Goal: Transaction & Acquisition: Purchase product/service

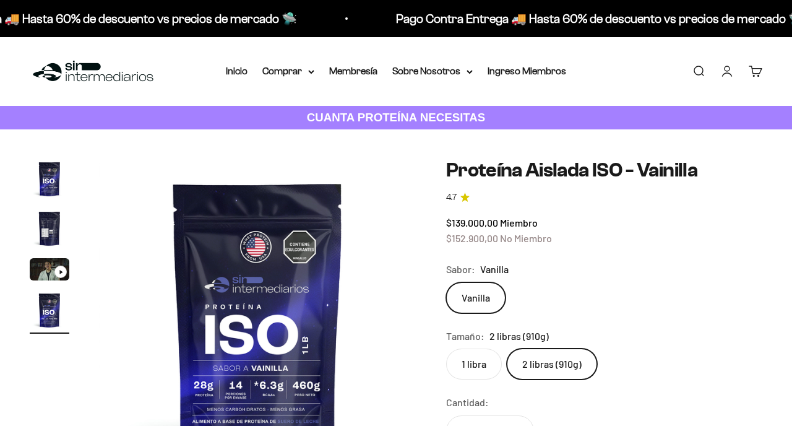
scroll to position [0, 974]
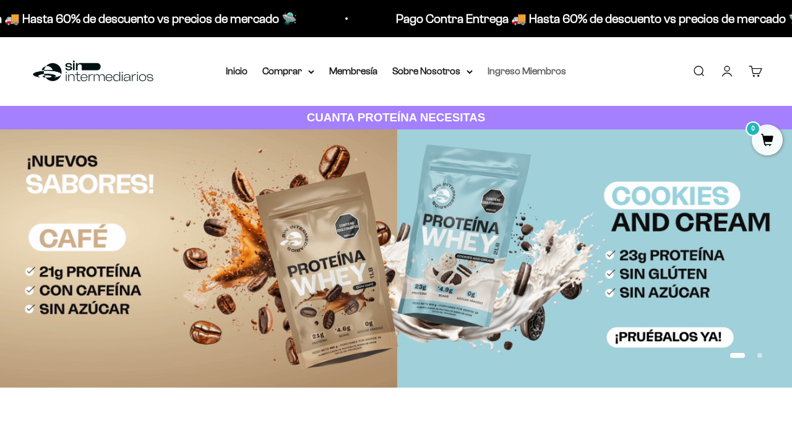
click at [539, 67] on link "Ingreso Miembros" at bounding box center [527, 71] width 79 height 11
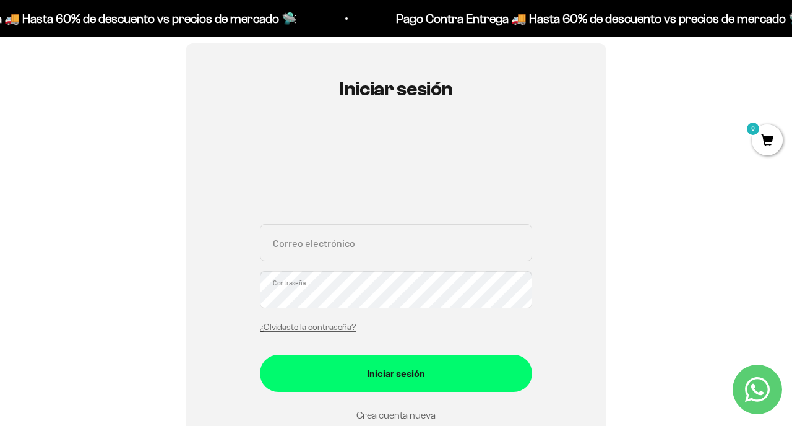
scroll to position [132, 0]
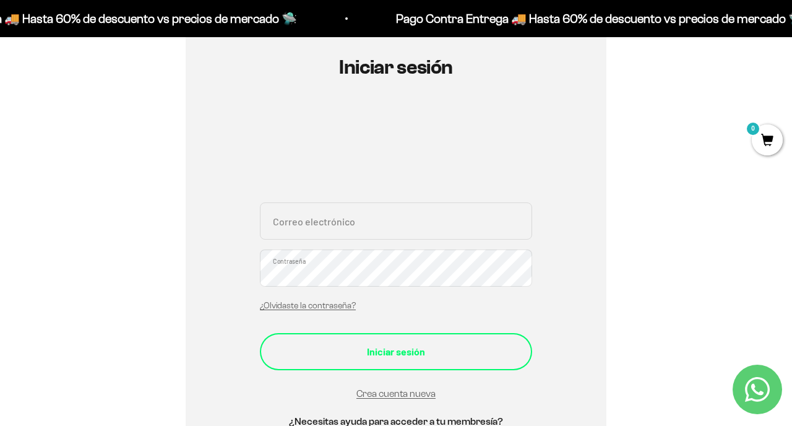
type input "[PERSON_NAME][EMAIL_ADDRESS][DOMAIN_NAME]"
click at [354, 342] on button "Iniciar sesión" at bounding box center [396, 351] width 272 height 37
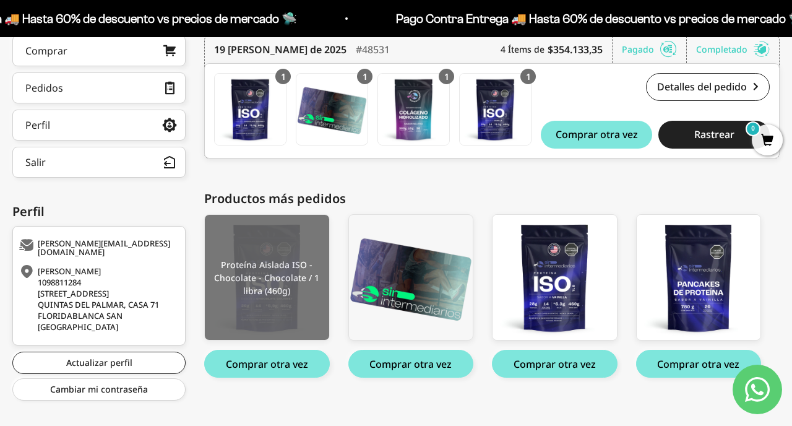
scroll to position [225, 0]
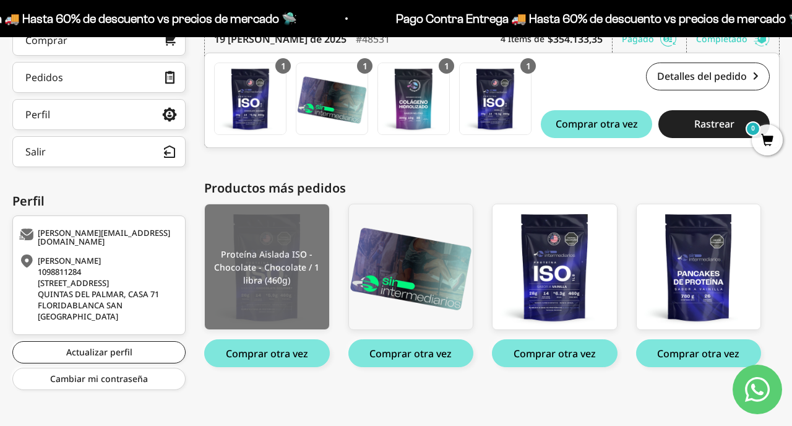
click at [275, 270] on img at bounding box center [267, 267] width 124 height 126
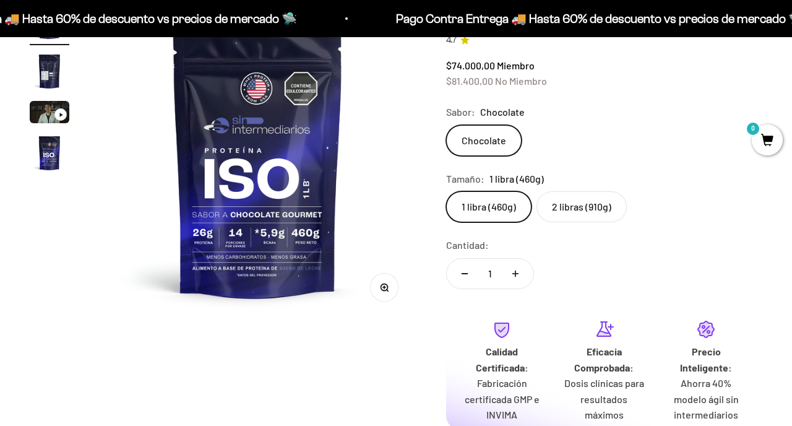
scroll to position [166, 0]
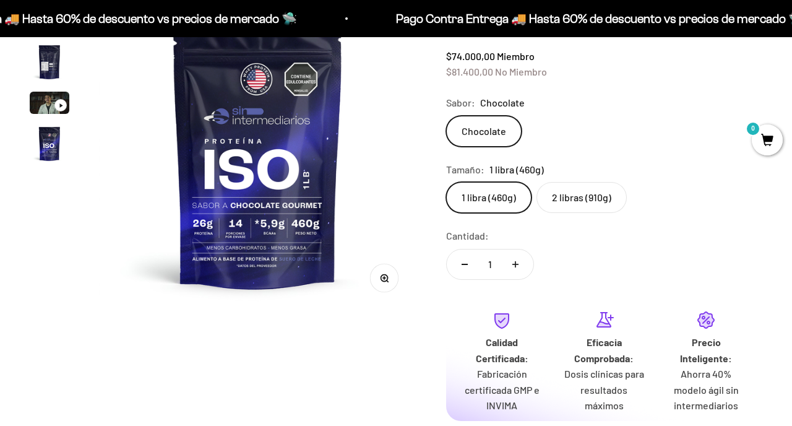
click at [595, 202] on label "2 libras (910g)" at bounding box center [582, 197] width 90 height 31
click at [446, 182] on input "2 libras (910g)" at bounding box center [446, 181] width 1 height 1
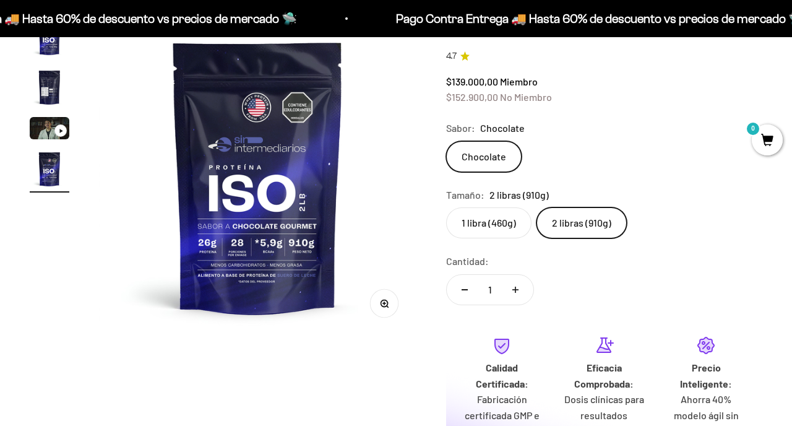
scroll to position [138, 0]
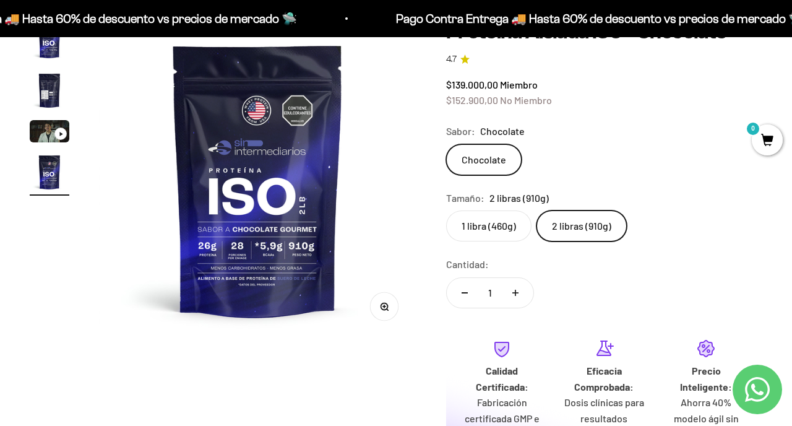
click at [489, 230] on label "1 libra (460g)" at bounding box center [488, 225] width 85 height 31
click at [446, 210] on input "1 libra (460g)" at bounding box center [446, 210] width 1 height 1
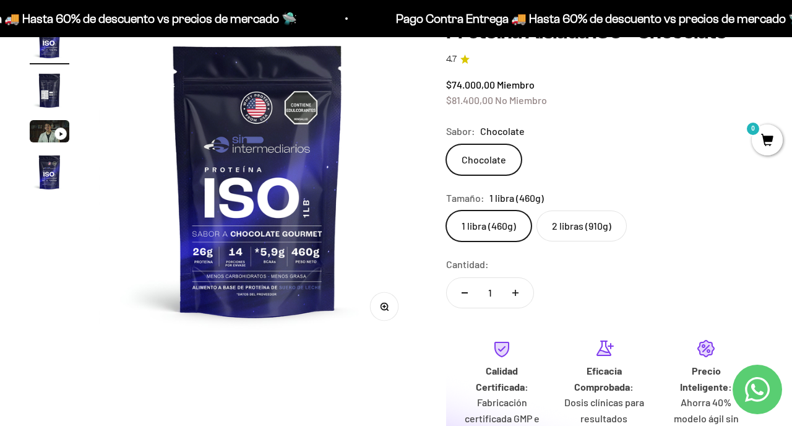
click at [567, 224] on label "2 libras (910g)" at bounding box center [582, 225] width 90 height 31
click at [446, 210] on input "2 libras (910g)" at bounding box center [446, 210] width 1 height 1
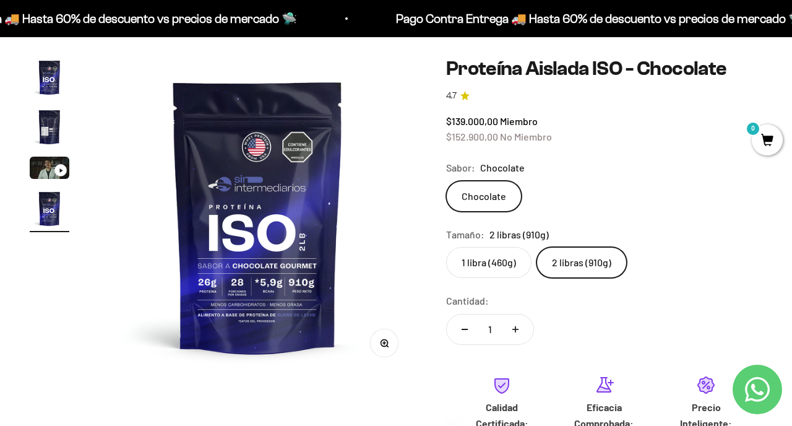
scroll to position [96, 0]
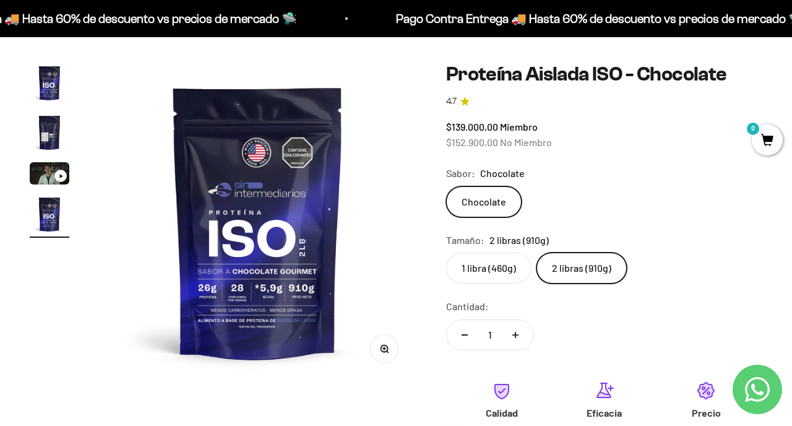
click at [40, 133] on img "Ir al artículo 2" at bounding box center [50, 133] width 40 height 40
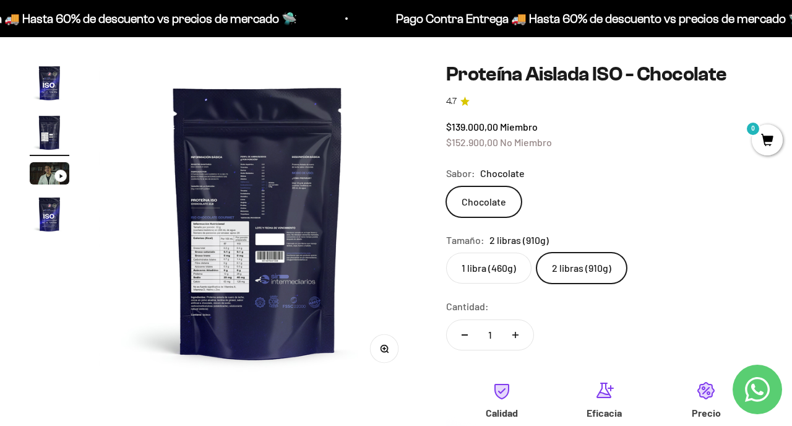
click at [194, 244] on img at bounding box center [257, 221] width 317 height 317
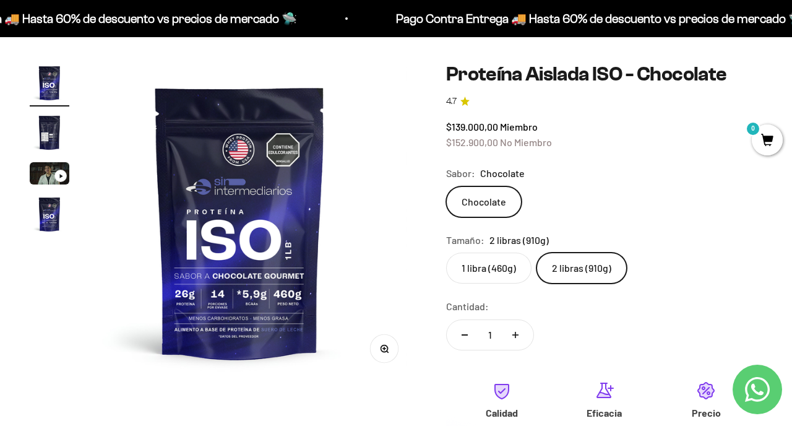
scroll to position [0, 0]
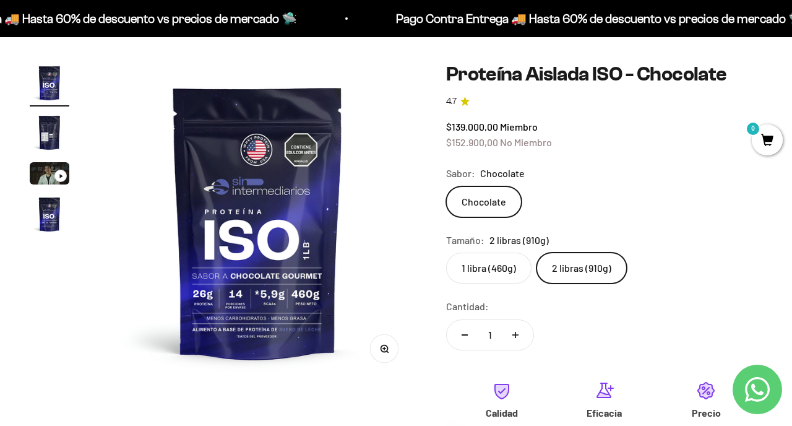
click at [65, 126] on img "Ir al artículo 2" at bounding box center [50, 133] width 40 height 40
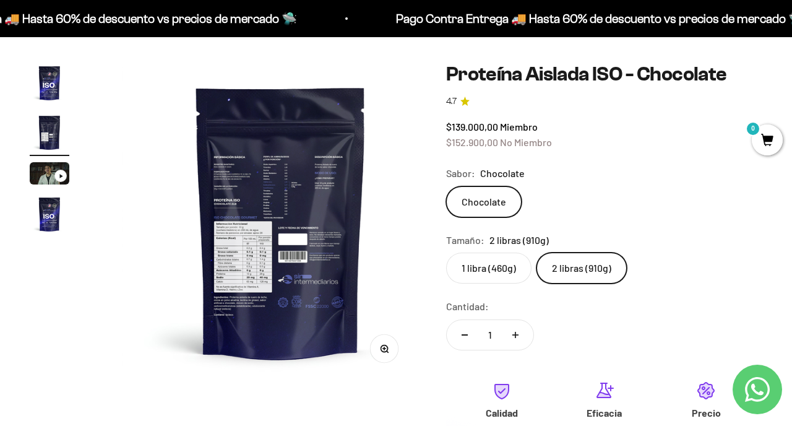
click at [41, 126] on img "Ir al artículo 2" at bounding box center [50, 133] width 40 height 40
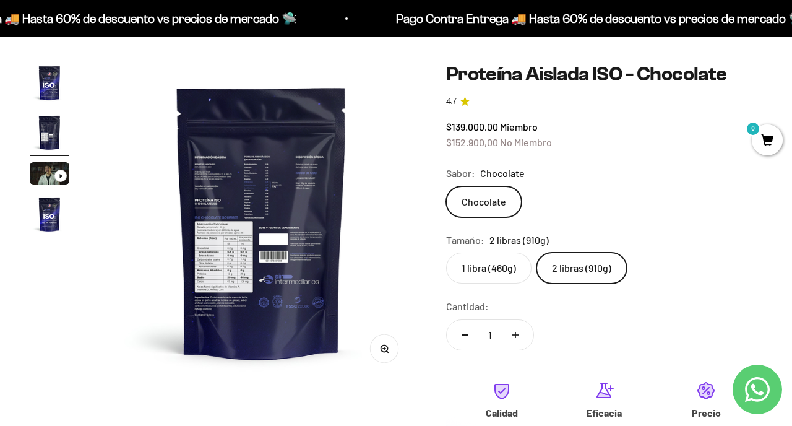
scroll to position [0, 325]
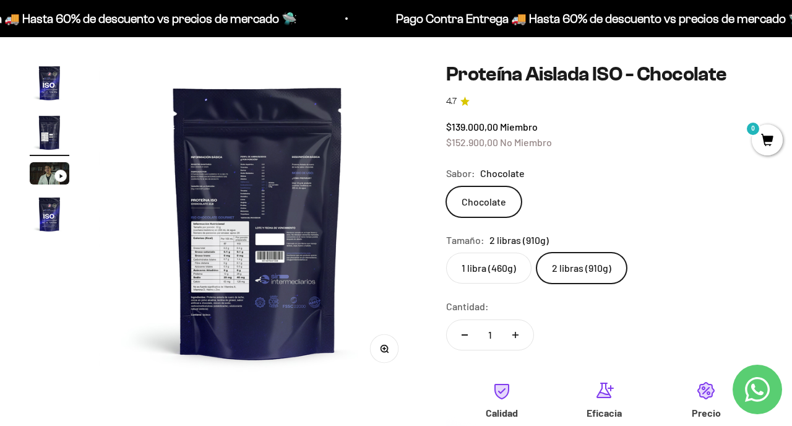
click at [219, 241] on img at bounding box center [257, 221] width 317 height 317
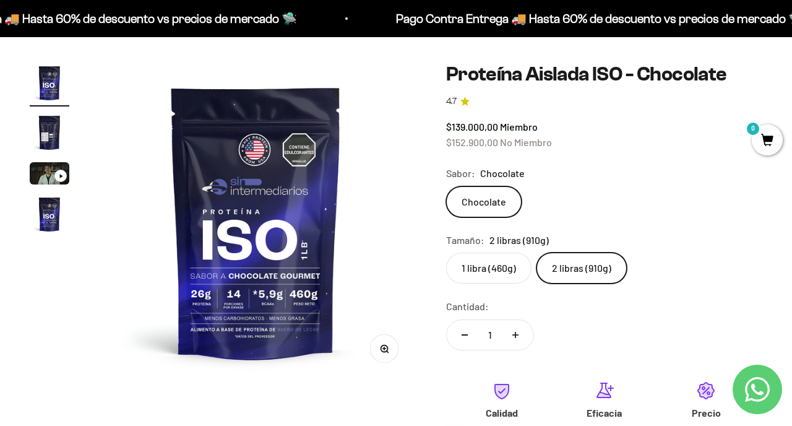
scroll to position [0, 0]
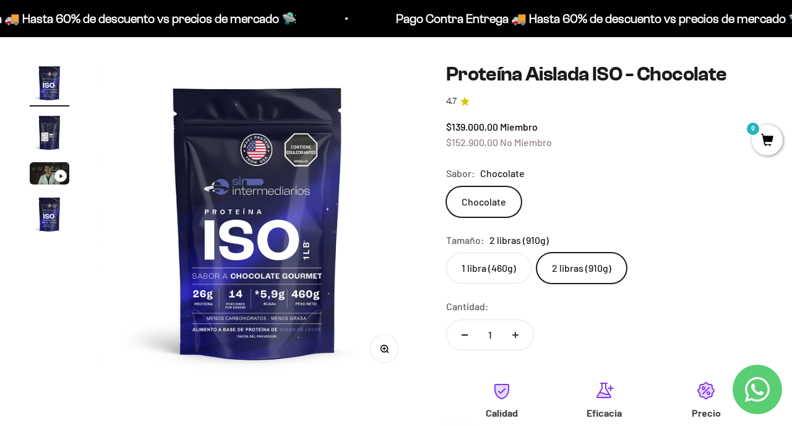
click at [266, 251] on img at bounding box center [257, 221] width 317 height 317
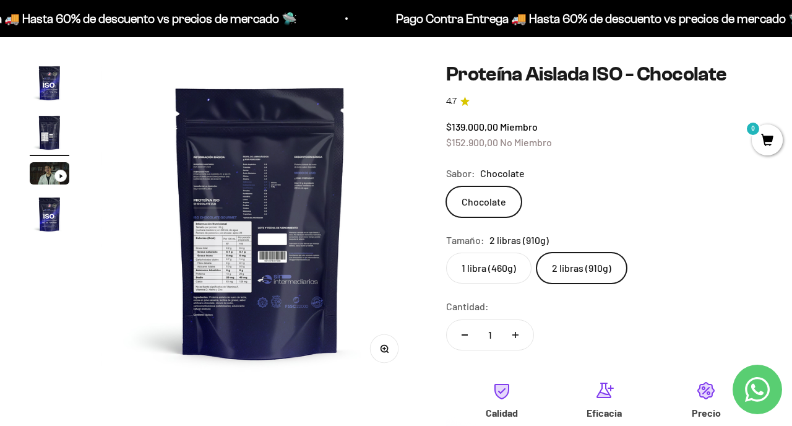
scroll to position [0, 325]
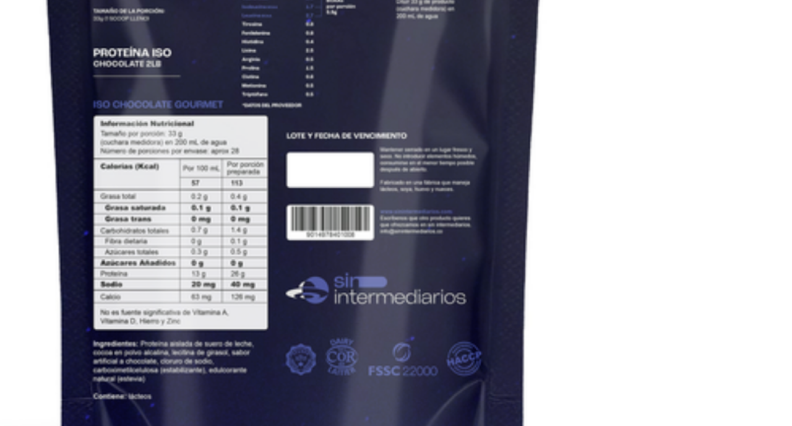
click at [271, 265] on img at bounding box center [257, 221] width 317 height 317
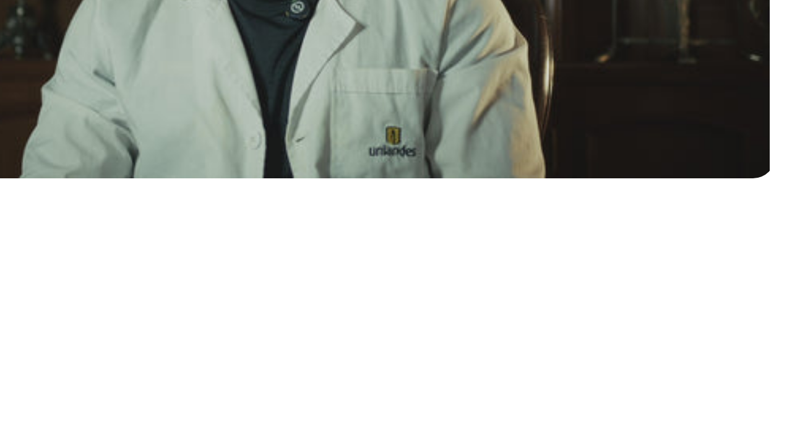
scroll to position [0, 649]
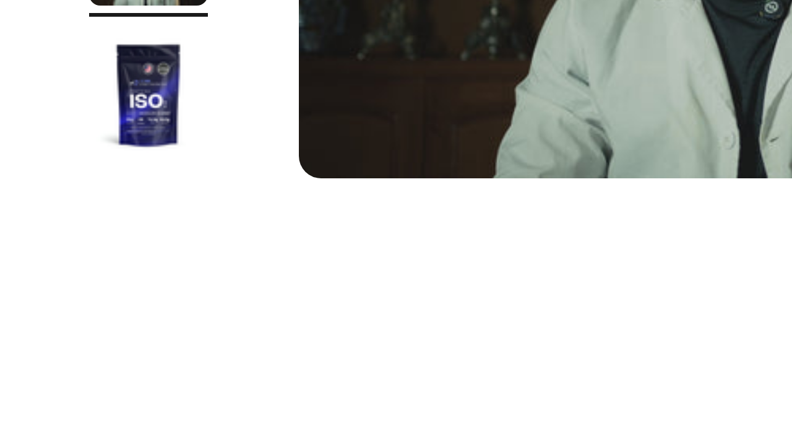
drag, startPoint x: 41, startPoint y: 192, endPoint x: 43, endPoint y: 201, distance: 8.9
click at [41, 193] on page-dots at bounding box center [50, 150] width 40 height 175
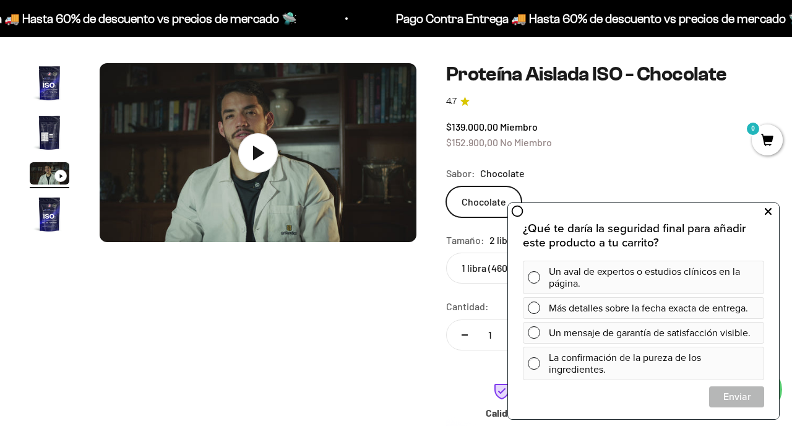
click at [765, 214] on icon at bounding box center [768, 212] width 7 height 16
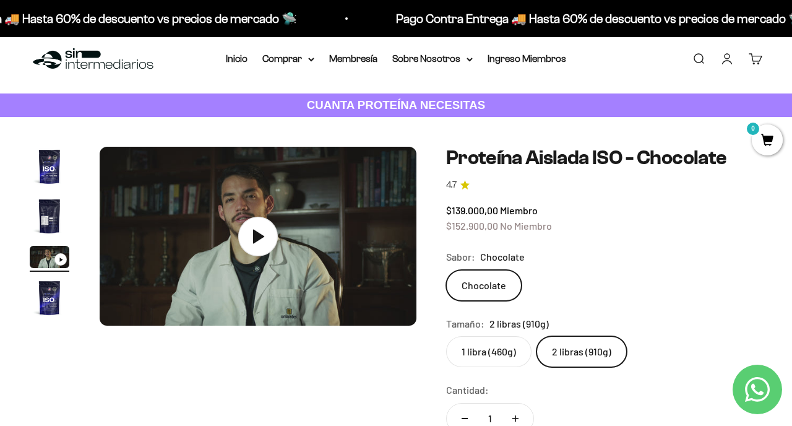
scroll to position [0, 0]
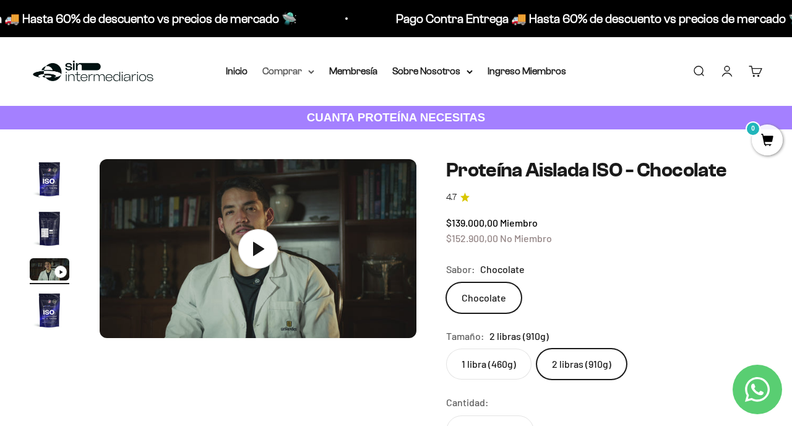
click at [275, 77] on summary "Comprar" at bounding box center [288, 71] width 52 height 16
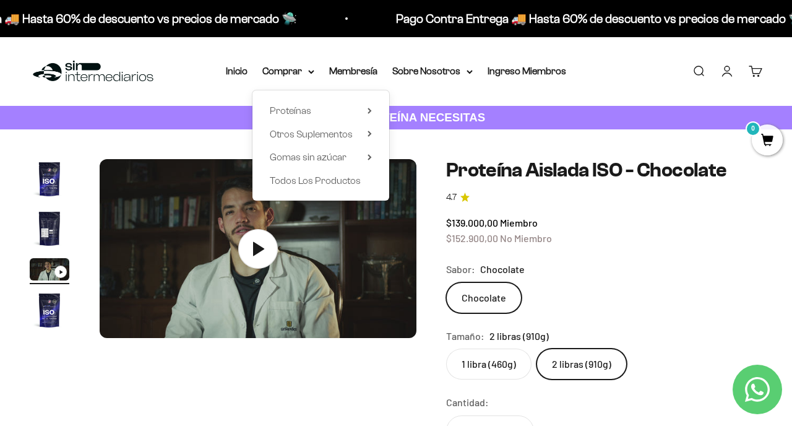
click at [639, 262] on div "Sabor: Chocolate" at bounding box center [604, 269] width 316 height 16
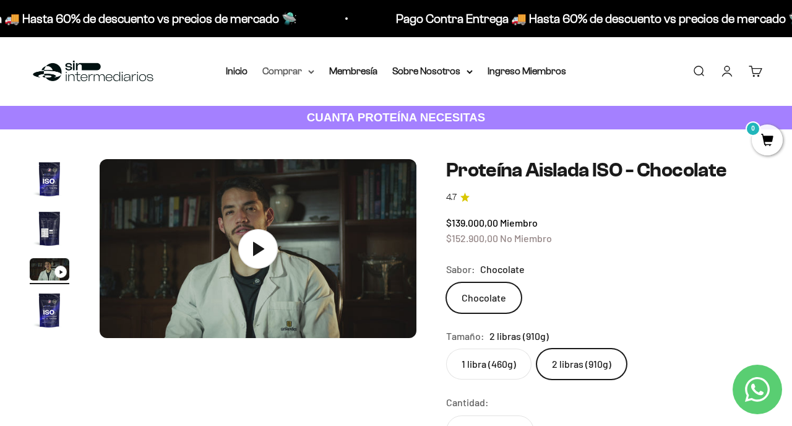
click at [290, 71] on summary "Comprar" at bounding box center [288, 71] width 52 height 16
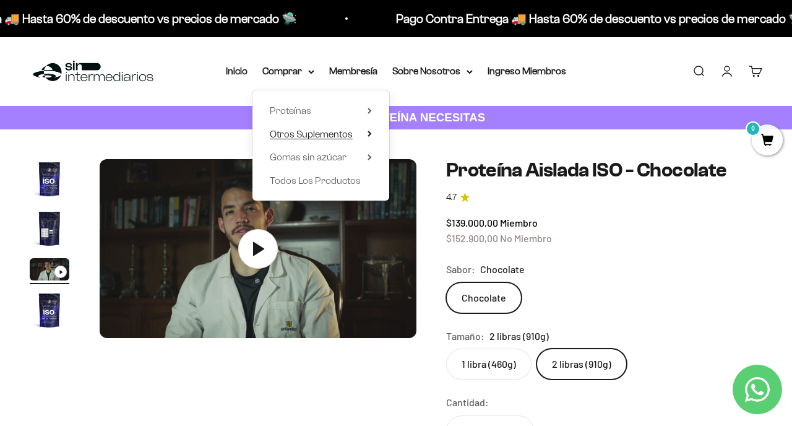
click at [371, 138] on summary "Otros Suplementos" at bounding box center [321, 134] width 102 height 16
click at [365, 155] on summary "Gomas sin azúcar" at bounding box center [321, 157] width 102 height 16
click at [365, 140] on summary "Otros Suplementos" at bounding box center [321, 134] width 102 height 16
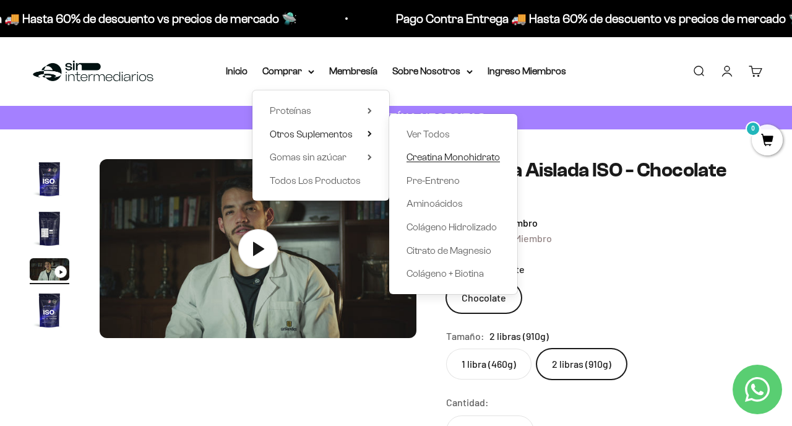
click at [434, 157] on span "Creatina Monohidrato" at bounding box center [453, 157] width 93 height 11
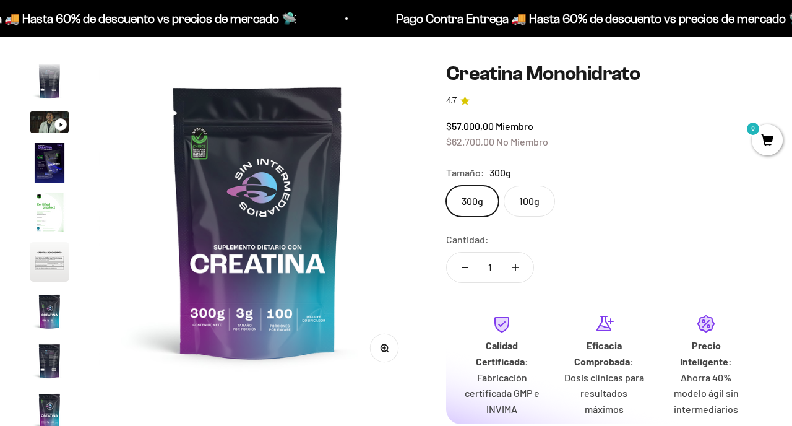
scroll to position [95, 0]
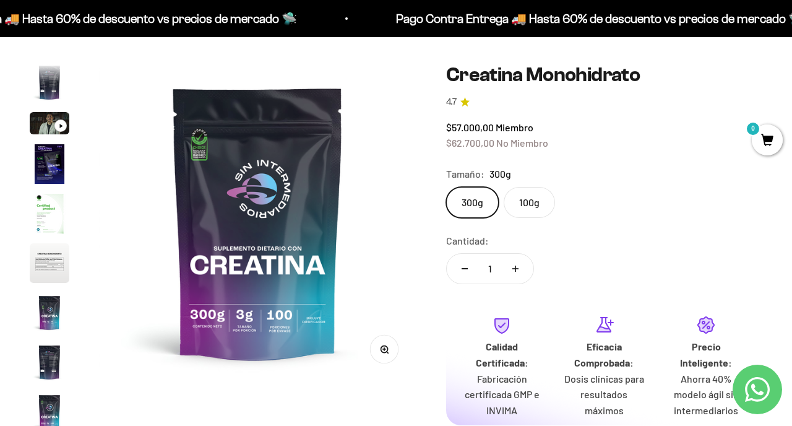
click at [532, 212] on label "100g" at bounding box center [529, 202] width 51 height 31
click at [446, 187] on input "100g" at bounding box center [446, 186] width 1 height 1
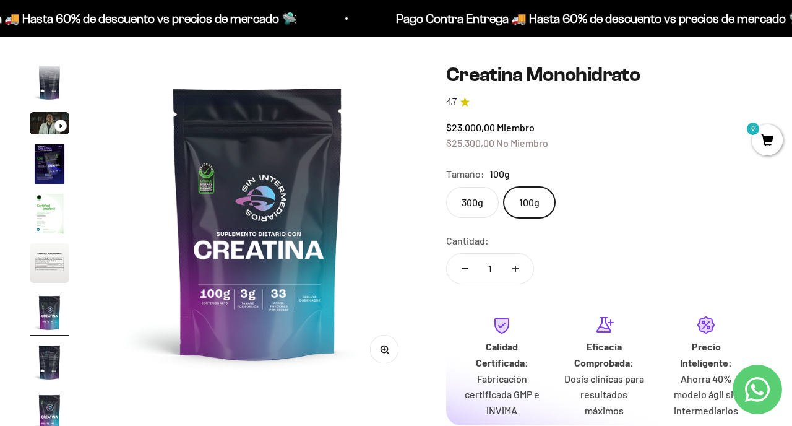
click at [474, 202] on label "300g" at bounding box center [472, 202] width 53 height 31
click at [446, 187] on input "300g" at bounding box center [446, 186] width 1 height 1
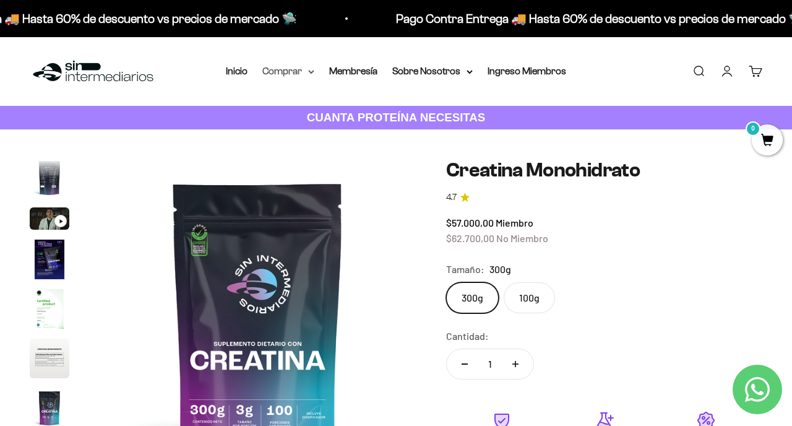
click at [285, 74] on summary "Comprar" at bounding box center [288, 71] width 52 height 16
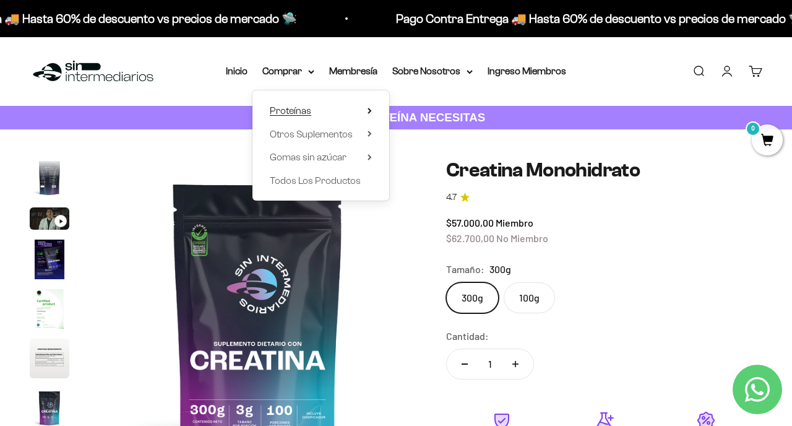
click at [371, 109] on icon at bounding box center [370, 111] width 4 height 6
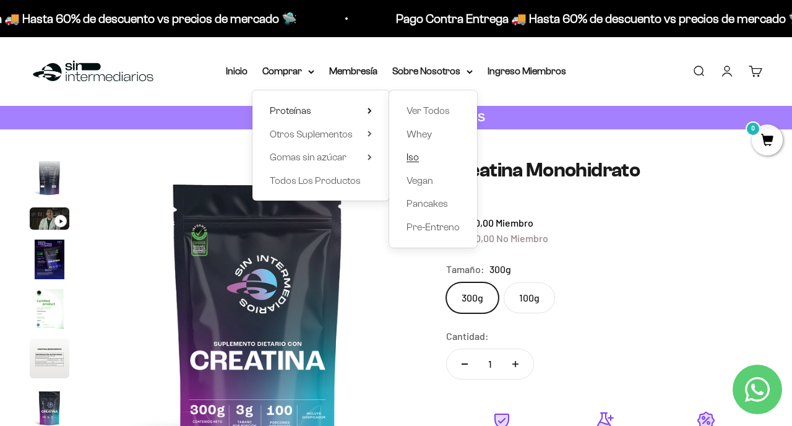
click at [417, 159] on span "Iso" at bounding box center [413, 157] width 12 height 11
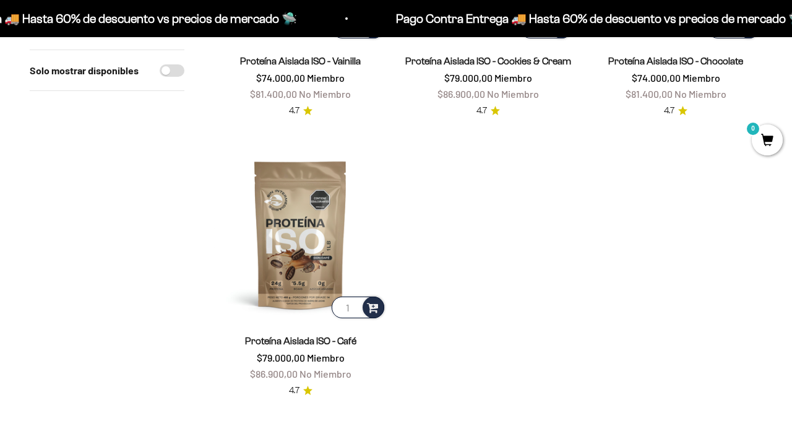
scroll to position [348, 0]
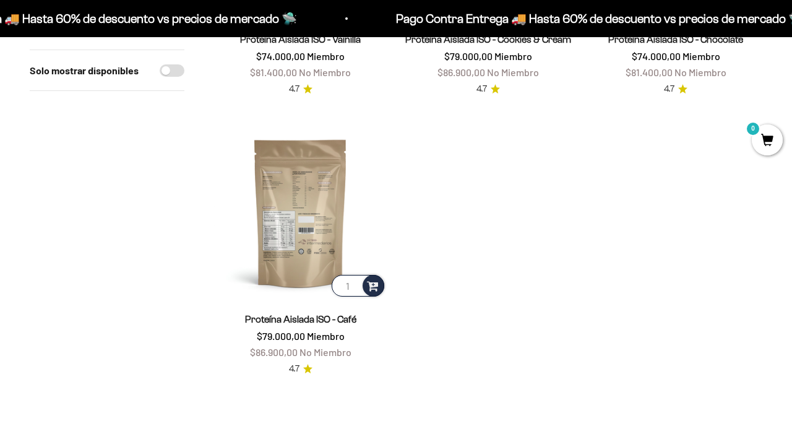
click at [315, 215] on img at bounding box center [300, 212] width 173 height 173
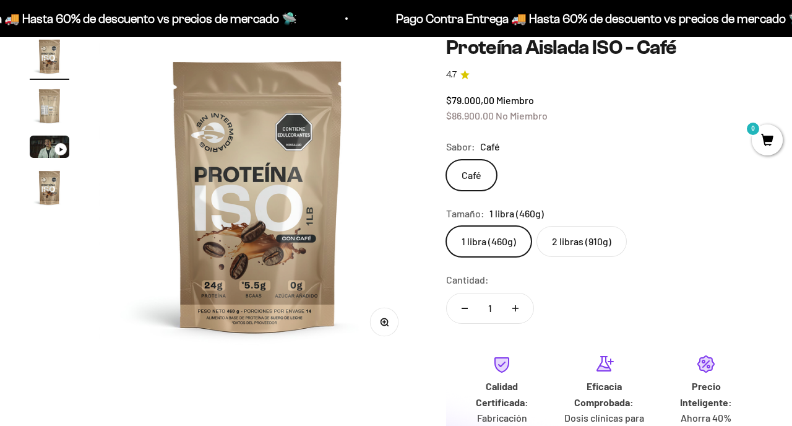
scroll to position [126, 0]
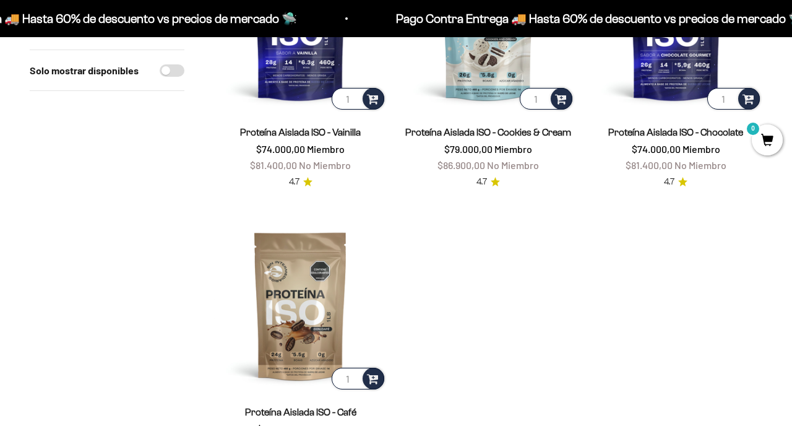
scroll to position [253, 0]
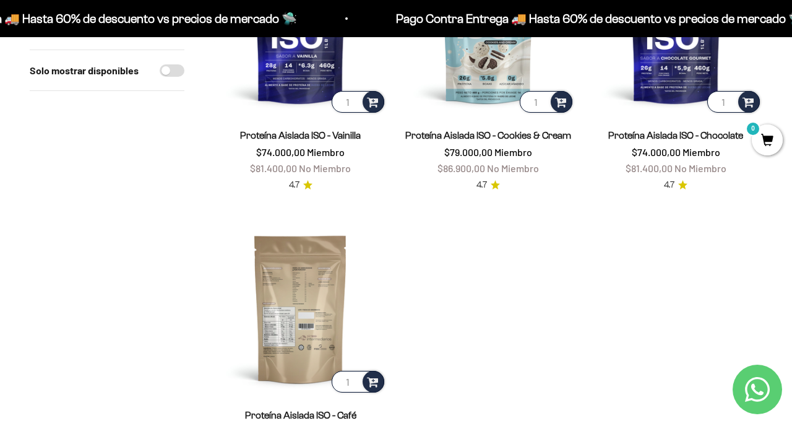
click at [308, 286] on img at bounding box center [300, 308] width 173 height 173
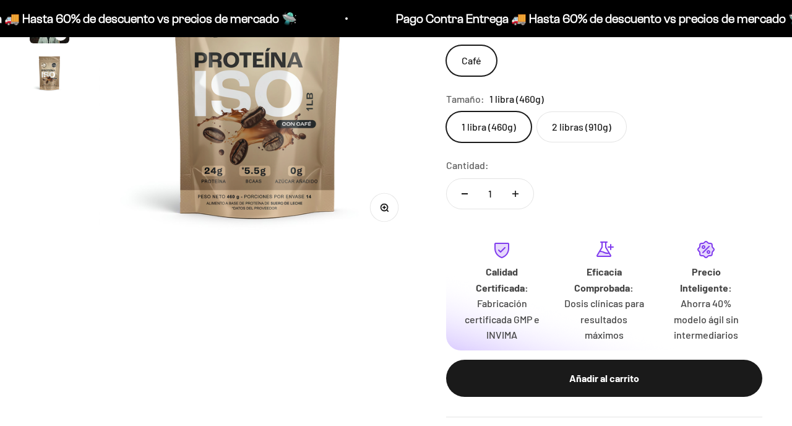
scroll to position [246, 0]
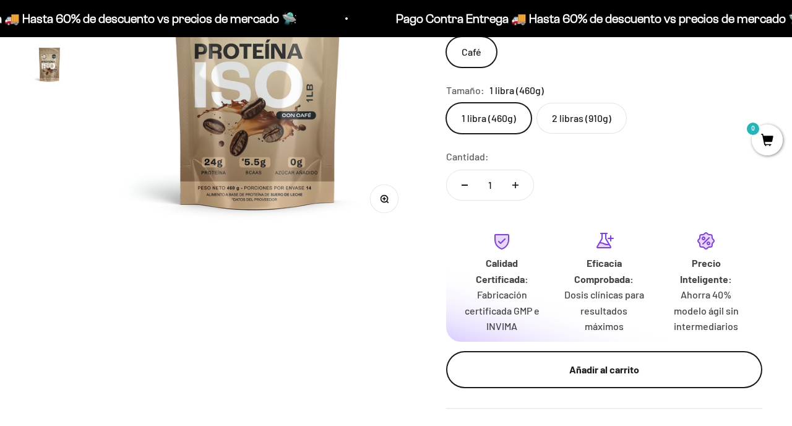
click at [566, 371] on div "Añadir al carrito" at bounding box center [604, 369] width 267 height 16
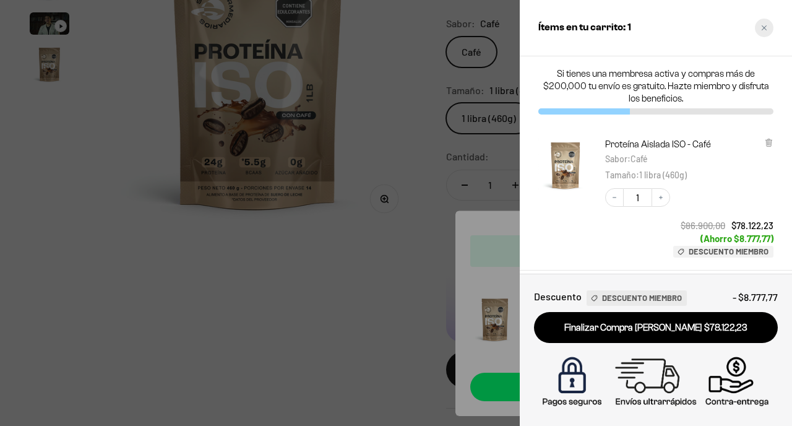
click at [771, 30] on div "Close cart" at bounding box center [764, 28] width 19 height 19
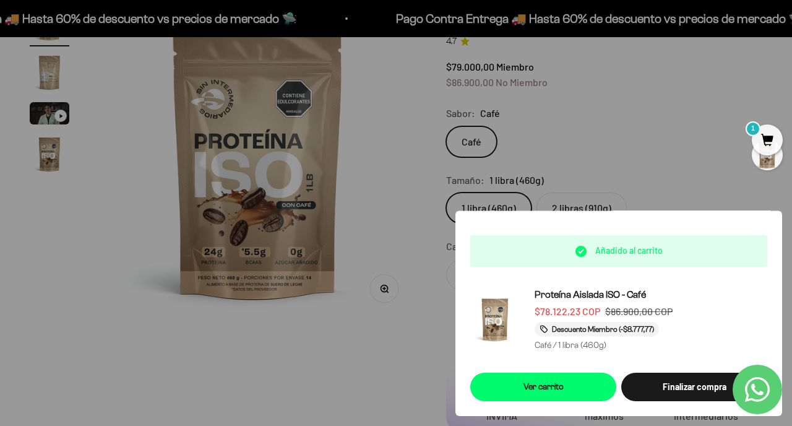
scroll to position [0, 0]
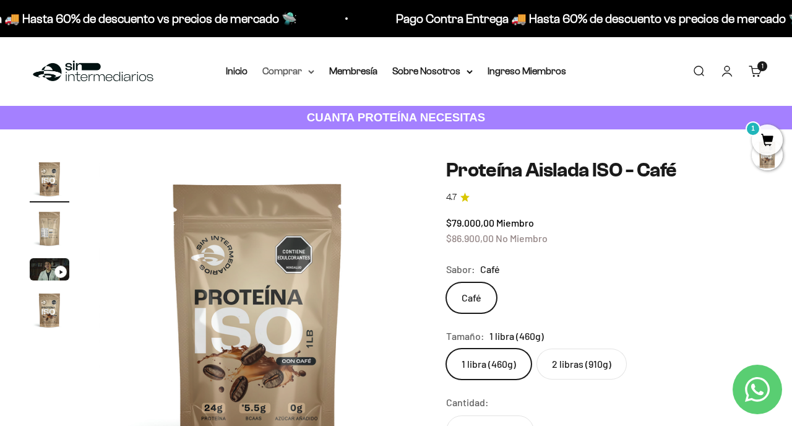
click at [288, 77] on summary "Comprar" at bounding box center [288, 71] width 52 height 16
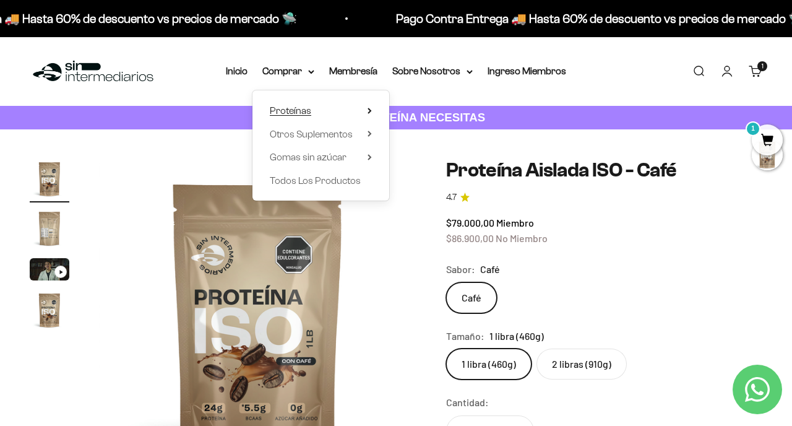
click at [301, 111] on span "Proteínas" at bounding box center [290, 110] width 41 height 11
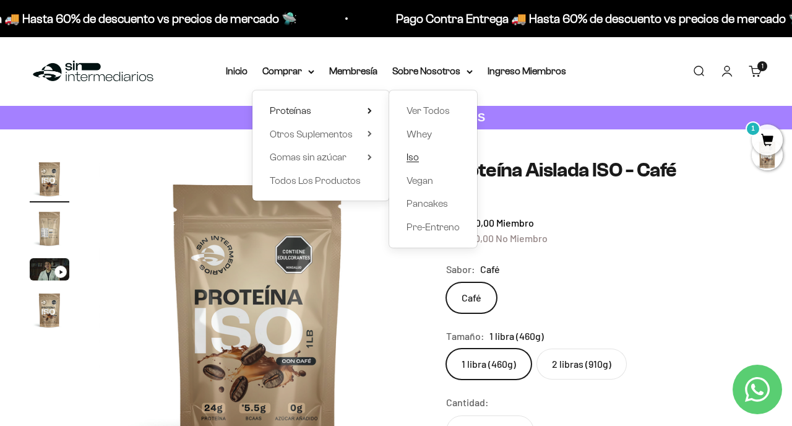
click at [426, 154] on link "Iso" at bounding box center [433, 157] width 53 height 16
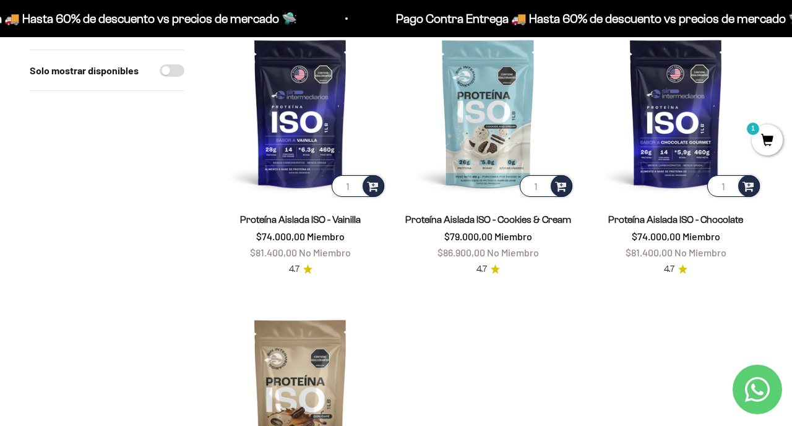
scroll to position [139, 0]
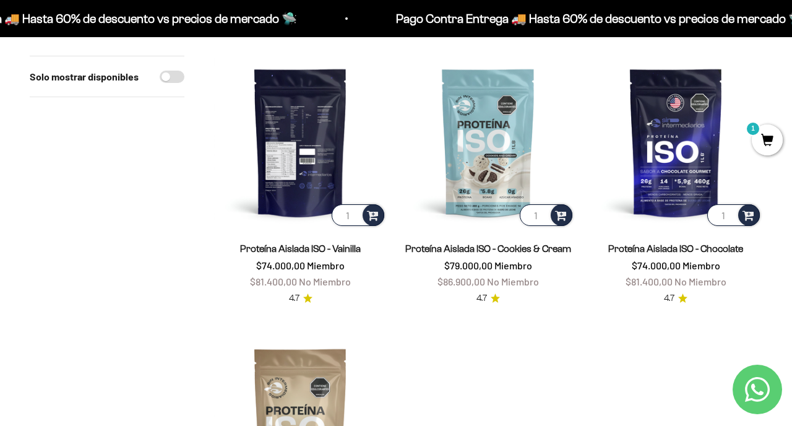
click at [280, 163] on img at bounding box center [300, 142] width 173 height 173
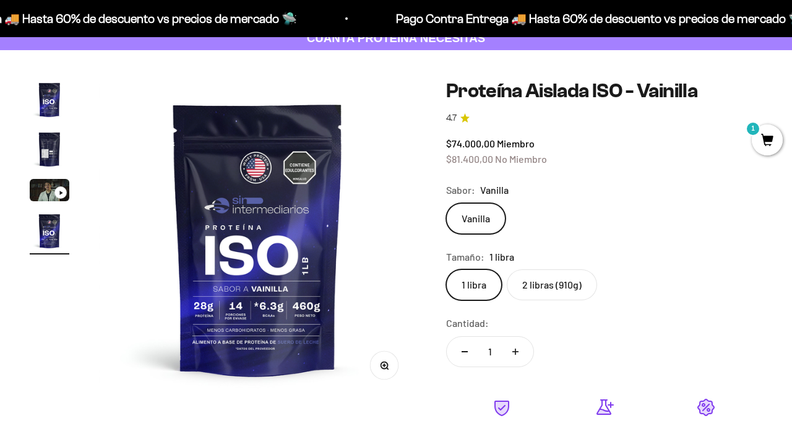
scroll to position [91, 0]
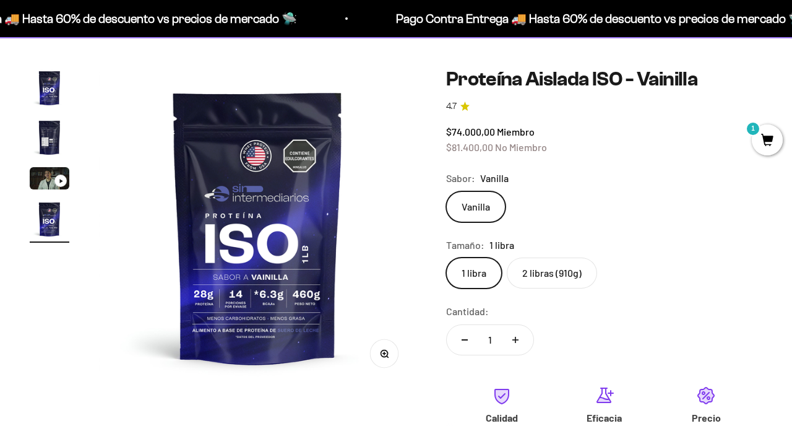
click at [553, 272] on label "2 libras (910g)" at bounding box center [552, 272] width 90 height 31
click at [446, 257] on input "2 libras (910g)" at bounding box center [446, 257] width 1 height 1
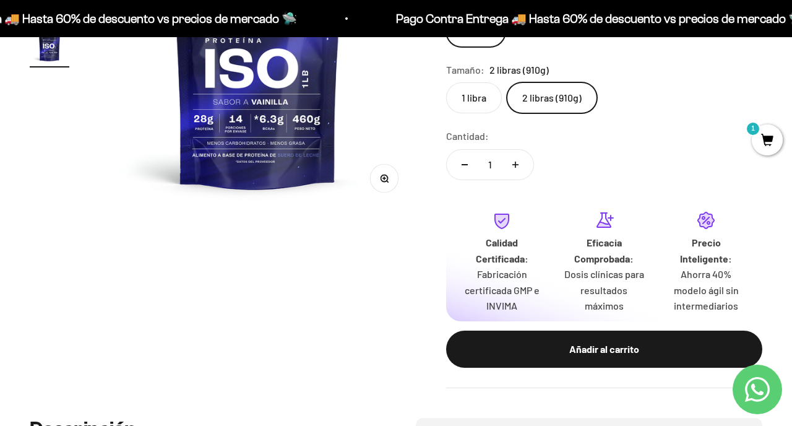
scroll to position [275, 0]
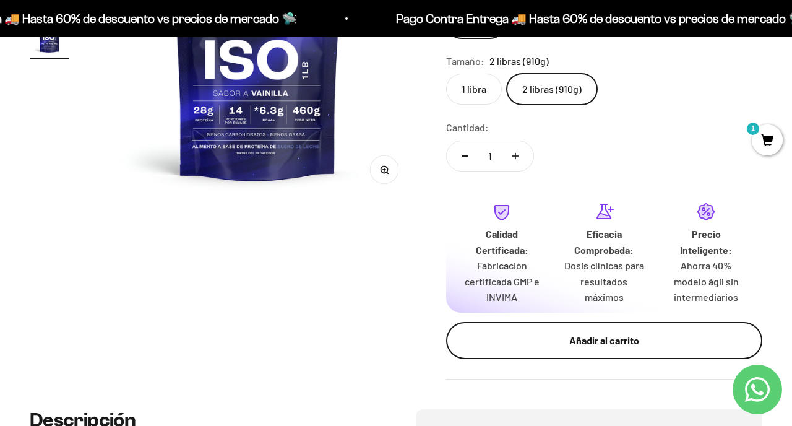
click at [595, 326] on button "Añadir al carrito" at bounding box center [604, 340] width 316 height 37
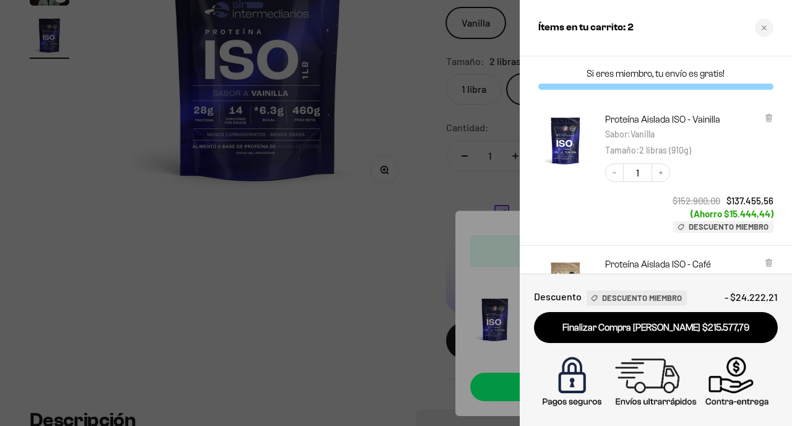
click at [392, 216] on div at bounding box center [396, 213] width 792 height 426
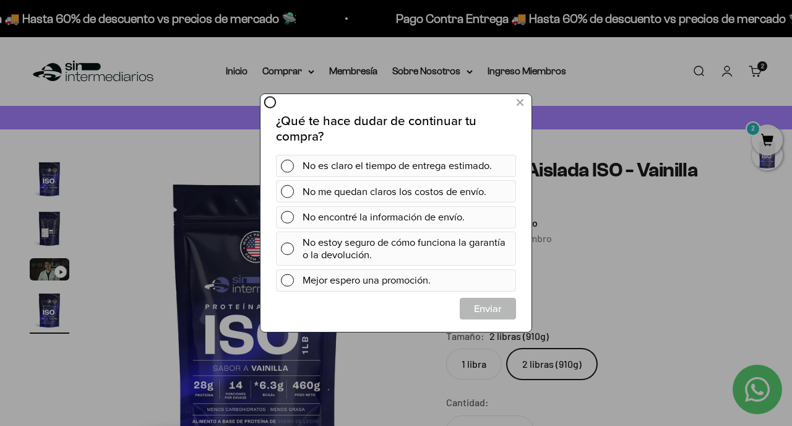
scroll to position [0, 0]
click at [527, 104] on button at bounding box center [520, 103] width 23 height 20
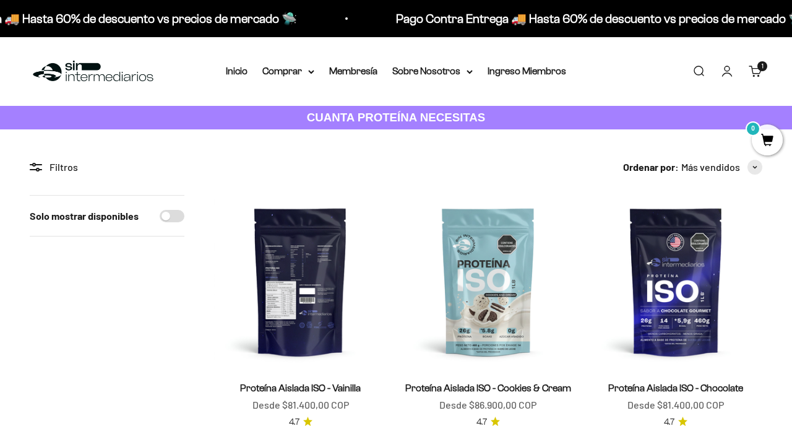
scroll to position [139, 0]
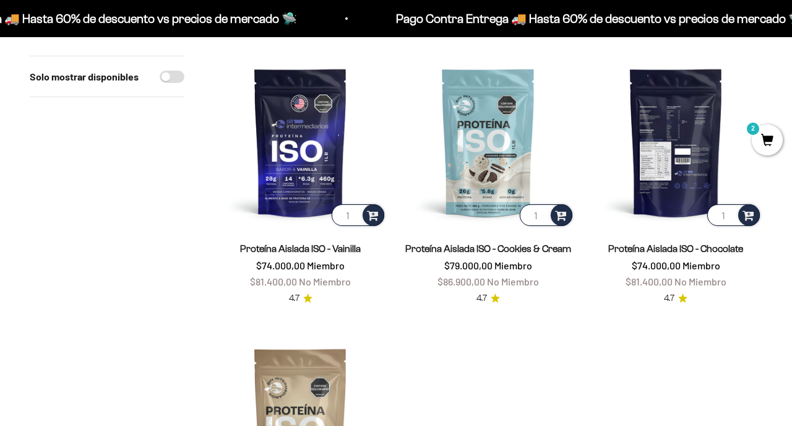
click at [702, 136] on img at bounding box center [676, 142] width 173 height 173
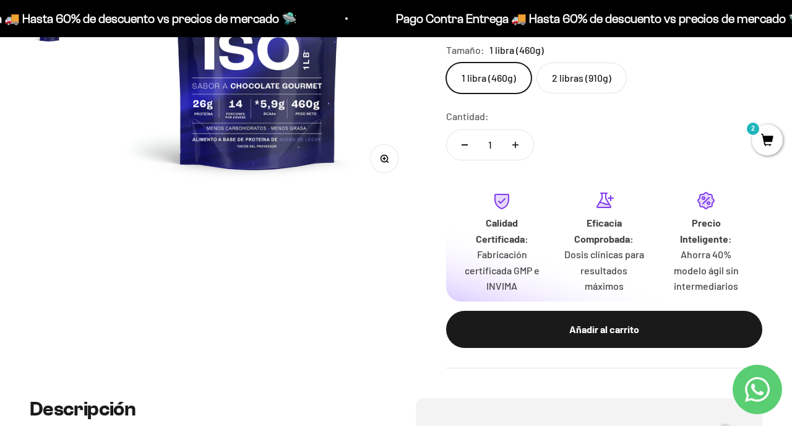
scroll to position [294, 0]
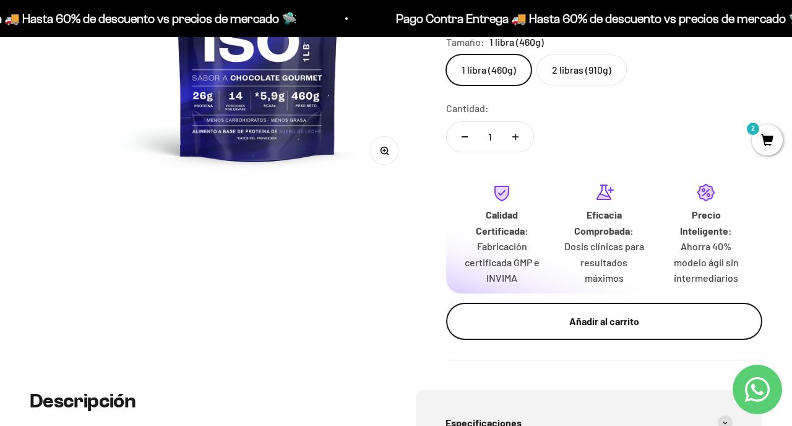
click at [560, 320] on div "Añadir al carrito" at bounding box center [604, 321] width 267 height 16
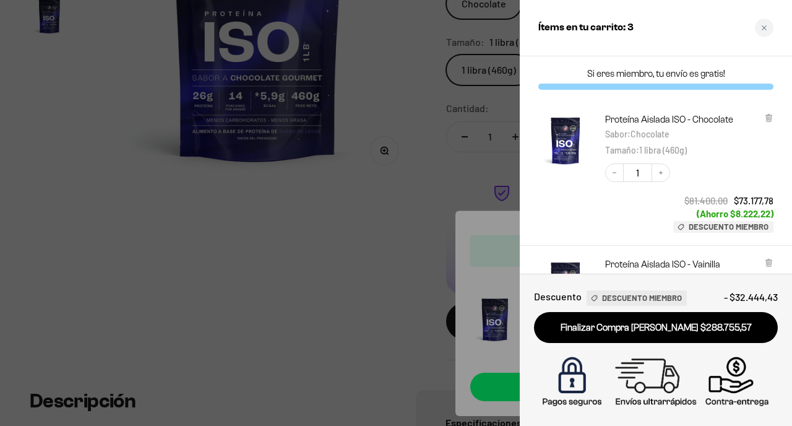
scroll to position [64, 0]
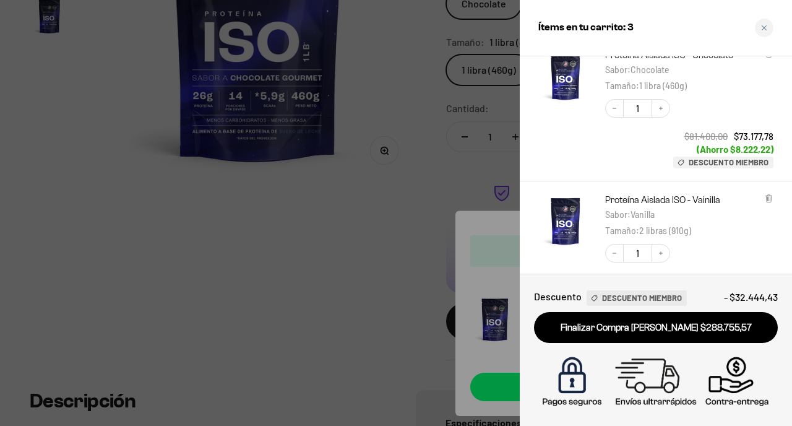
click at [350, 228] on div at bounding box center [396, 213] width 792 height 426
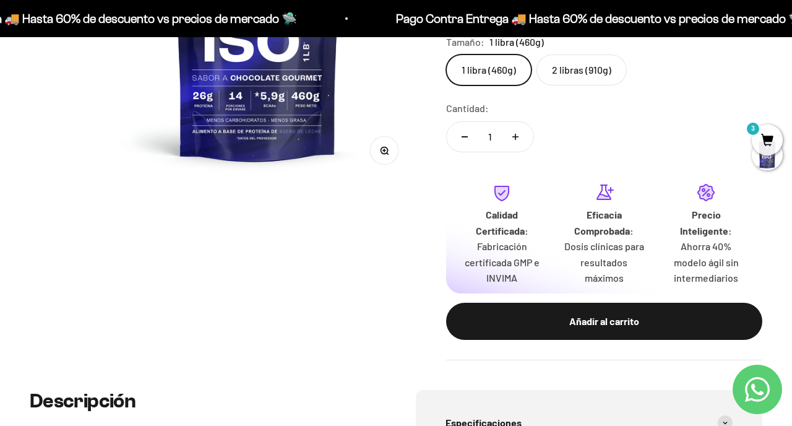
scroll to position [126, 0]
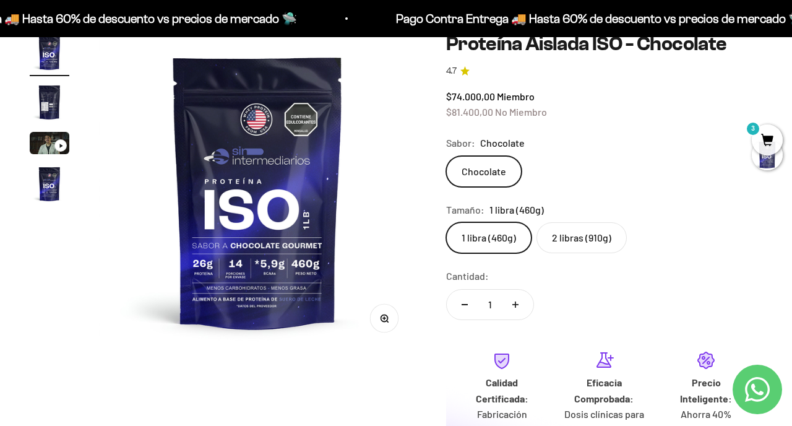
scroll to position [64, 0]
